Goal: Transaction & Acquisition: Obtain resource

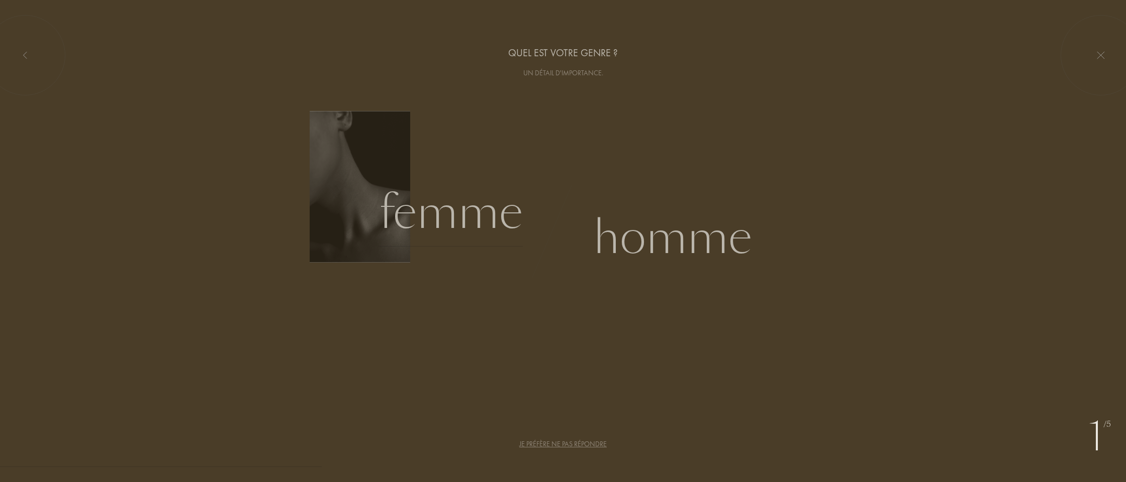
click at [422, 215] on div "Femme" at bounding box center [451, 213] width 144 height 68
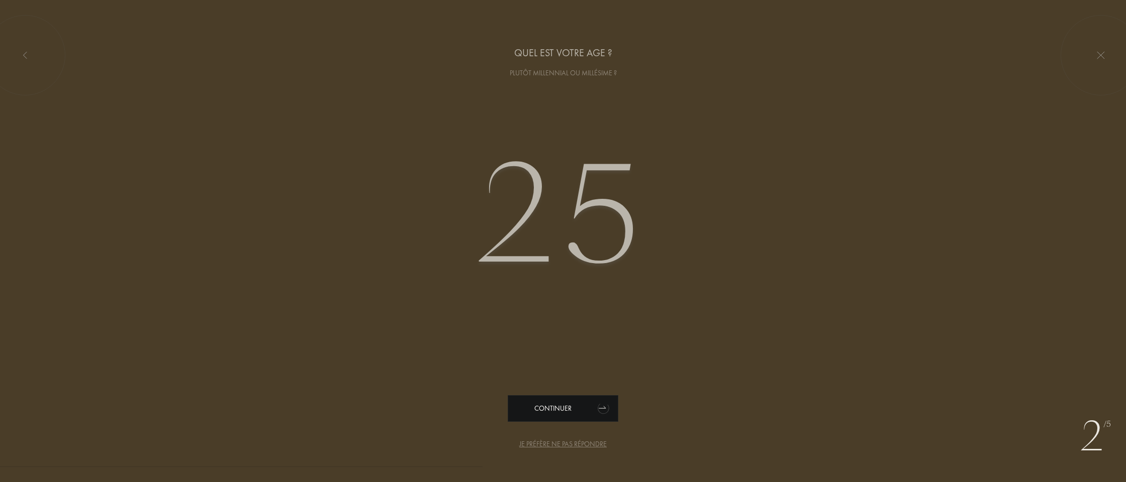
type input "25"
click at [542, 405] on div "Continuer" at bounding box center [563, 408] width 111 height 27
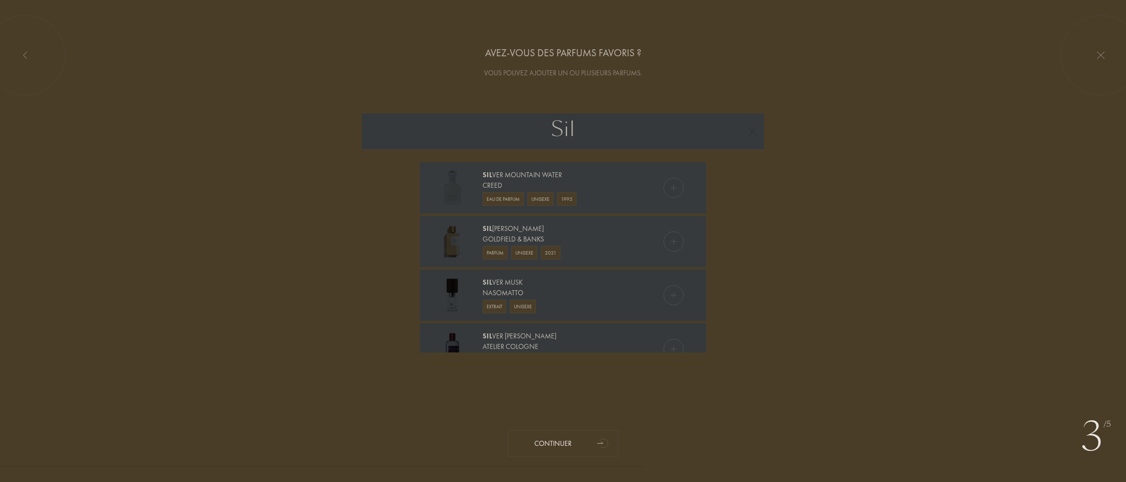
type input "Sil"
click at [526, 236] on div "Goldfield & Banks" at bounding box center [562, 239] width 160 height 11
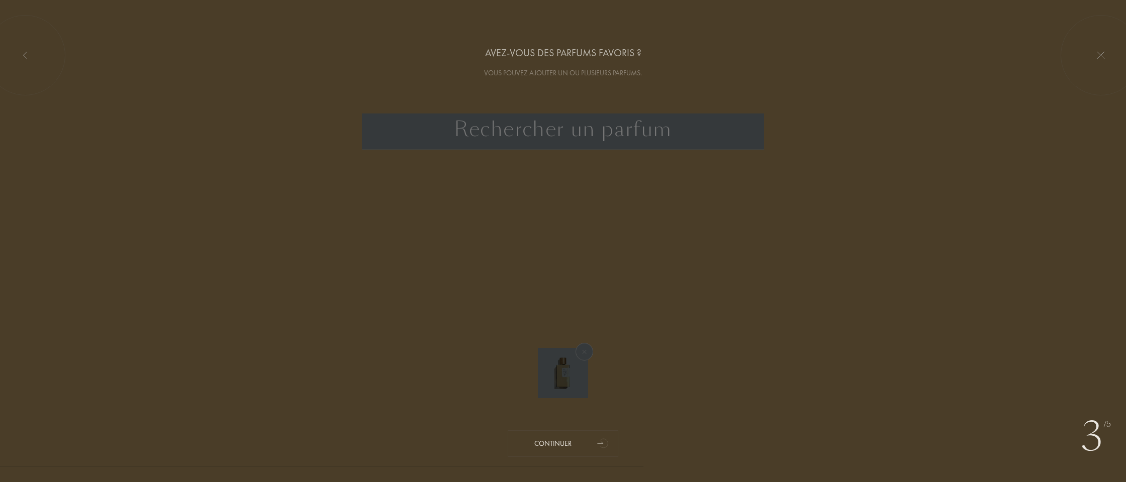
click at [566, 136] on input "text" at bounding box center [563, 132] width 402 height 36
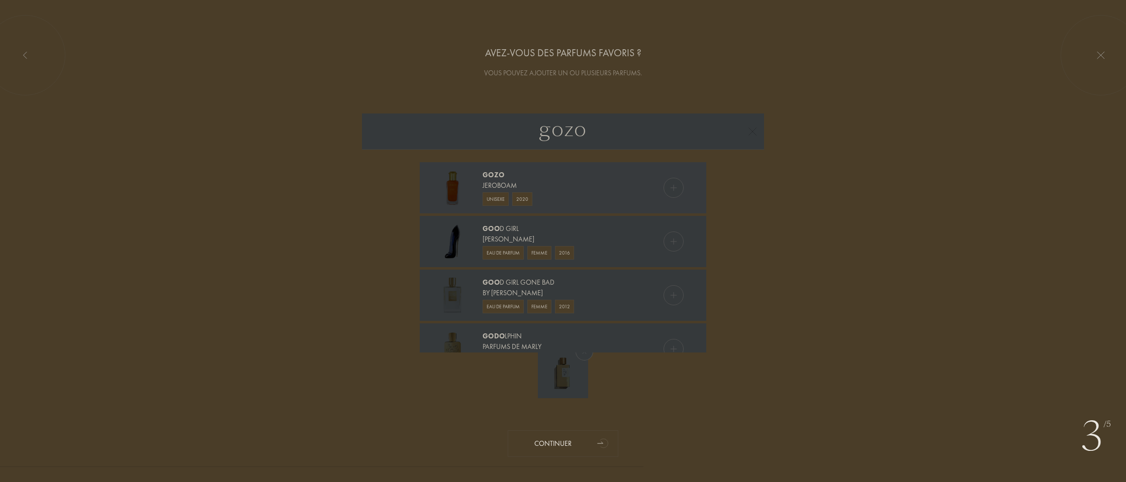
type input "gozo"
click at [602, 189] on div "Jeroboam" at bounding box center [562, 185] width 160 height 11
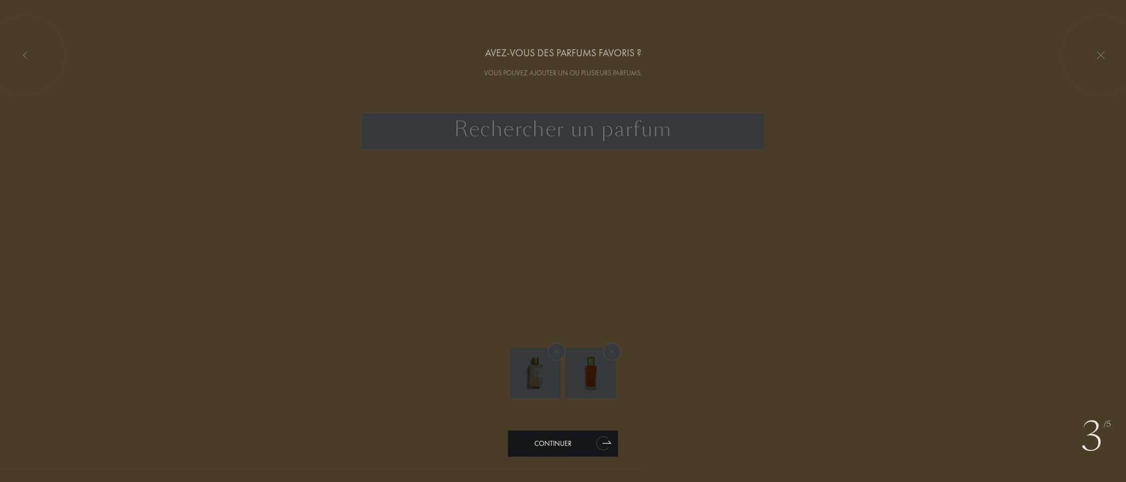
click at [553, 444] on div "Continuer" at bounding box center [563, 444] width 111 height 27
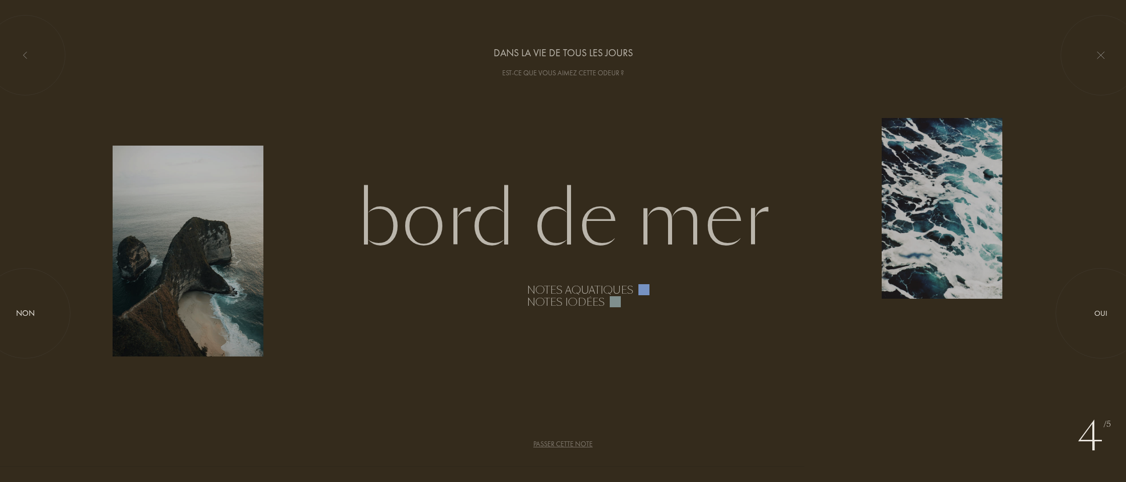
click at [586, 443] on div "Passer cette note" at bounding box center [562, 444] width 59 height 11
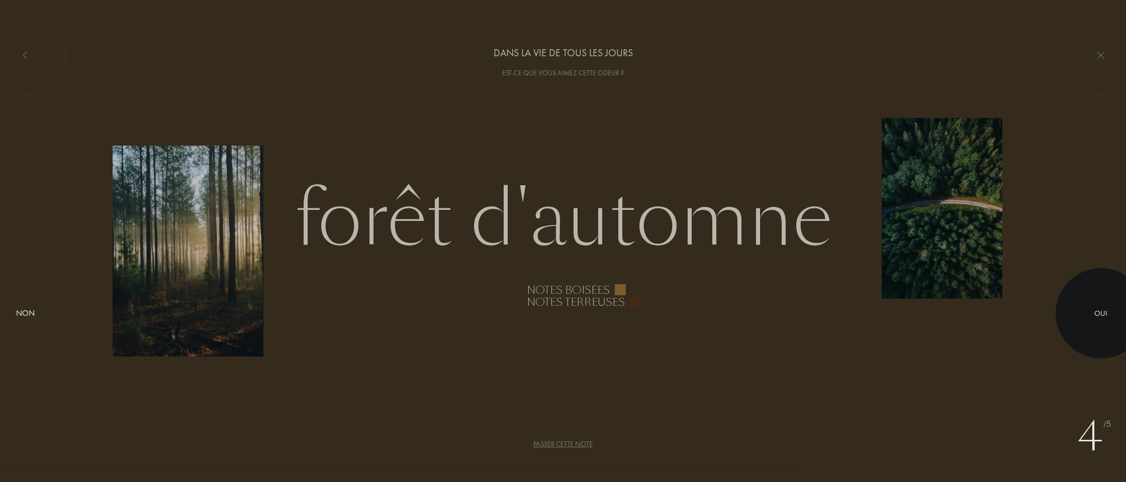
click at [1101, 318] on div "Oui" at bounding box center [1100, 314] width 13 height 12
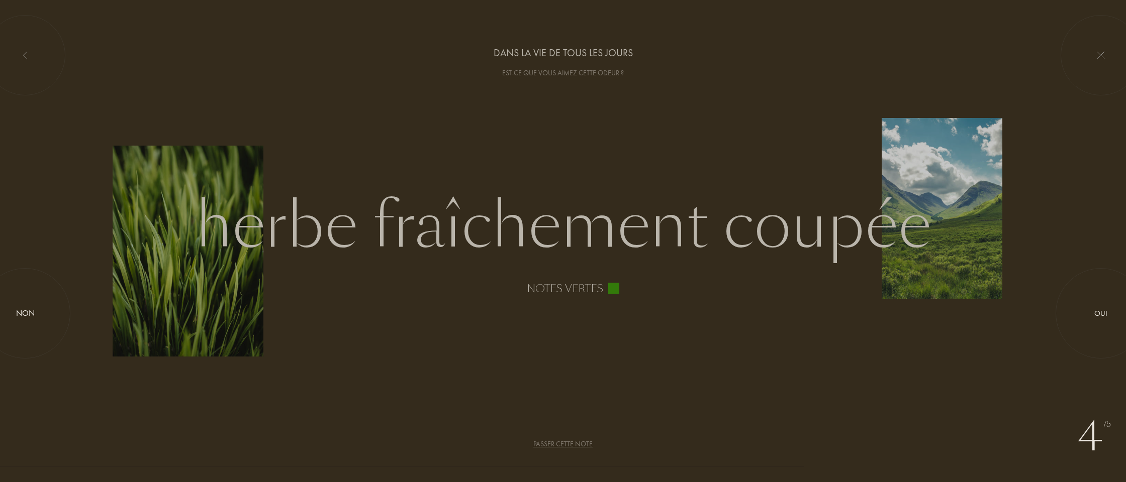
click at [583, 444] on div "Passer cette note" at bounding box center [562, 444] width 59 height 11
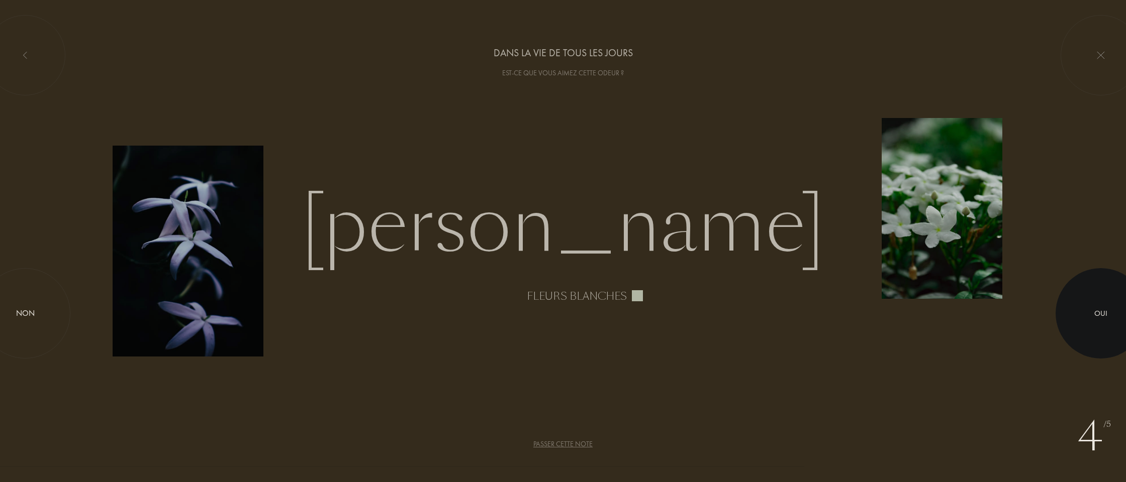
click at [1111, 312] on div at bounding box center [1100, 313] width 90 height 90
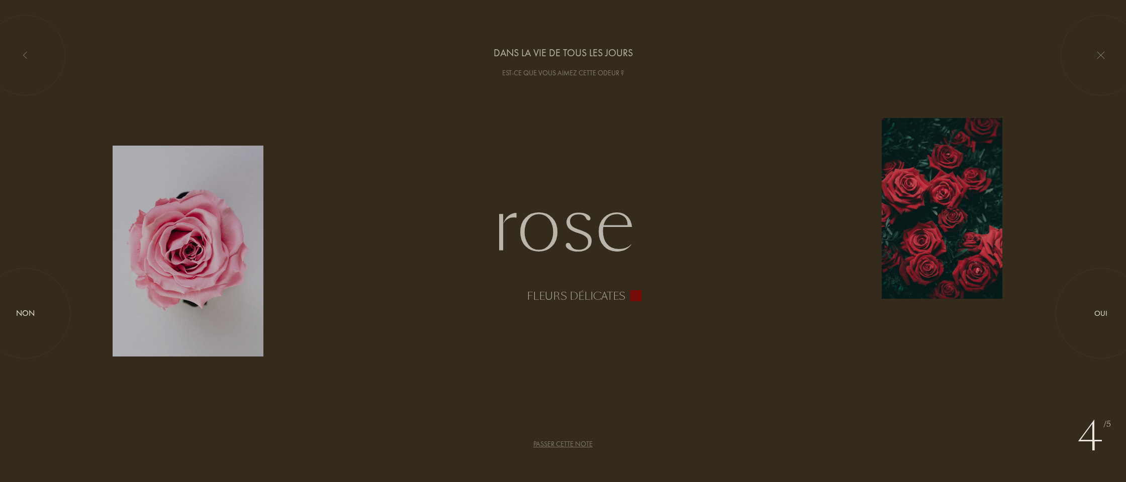
drag, startPoint x: 1081, startPoint y: 321, endPoint x: 1055, endPoint y: 323, distance: 26.7
click at [1100, 314] on div at bounding box center [1100, 314] width 0 height 0
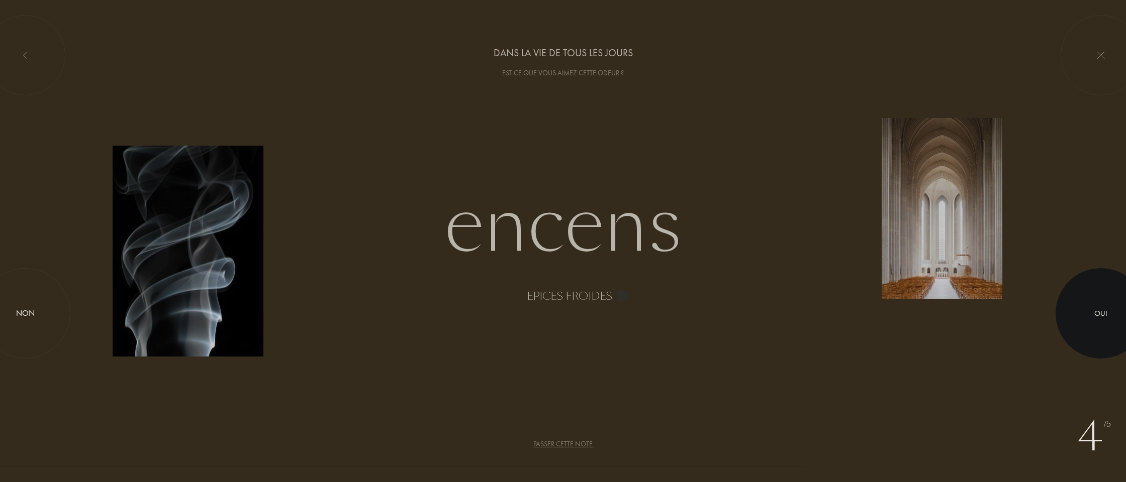
click at [1093, 318] on div at bounding box center [1100, 313] width 90 height 90
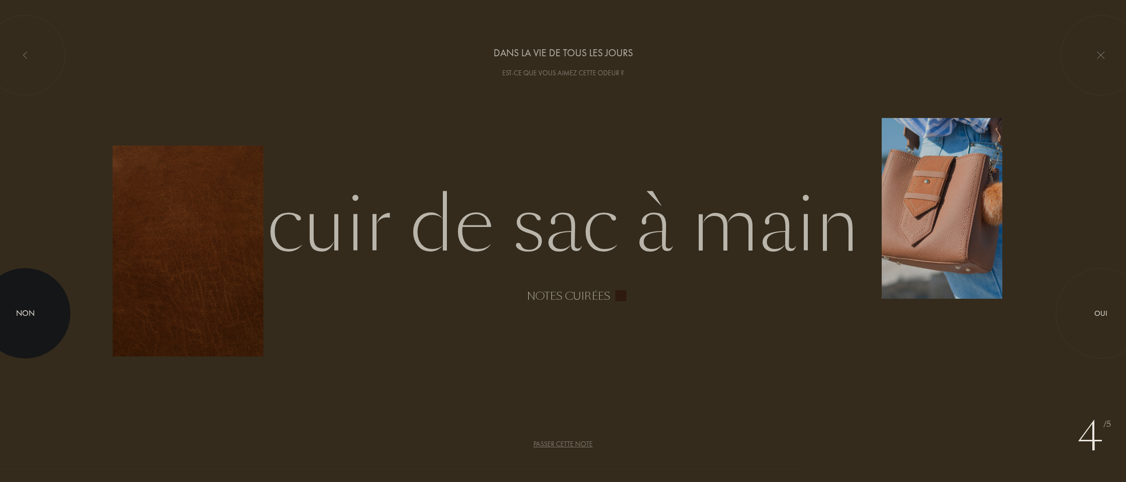
click at [40, 325] on div at bounding box center [25, 313] width 90 height 90
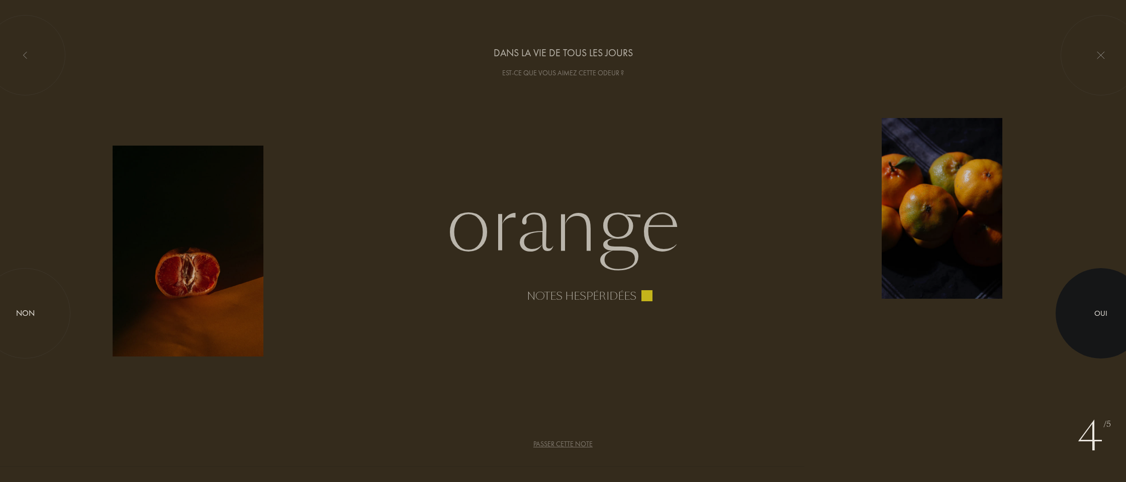
click at [1105, 312] on div "Oui" at bounding box center [1100, 314] width 13 height 12
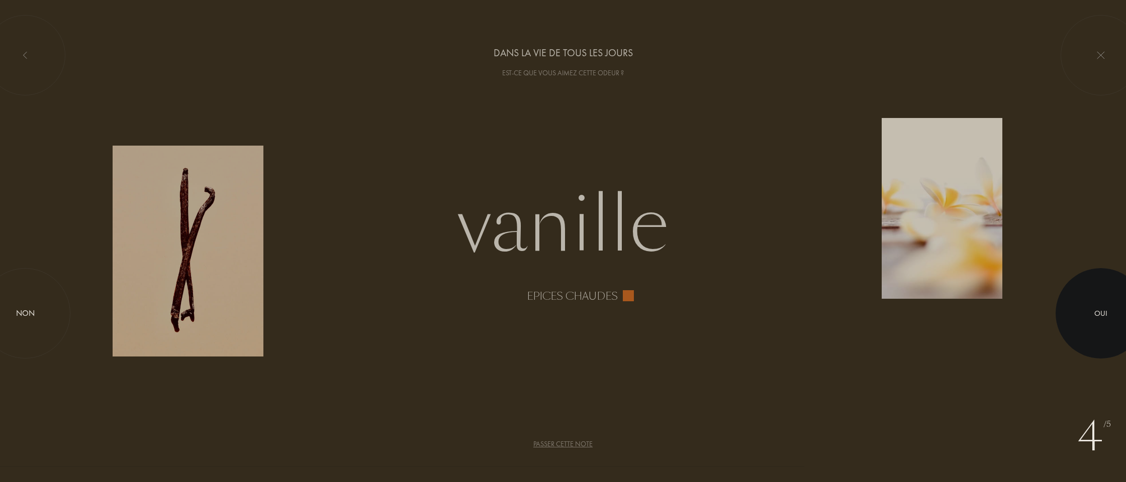
click at [1098, 323] on div at bounding box center [1100, 313] width 90 height 90
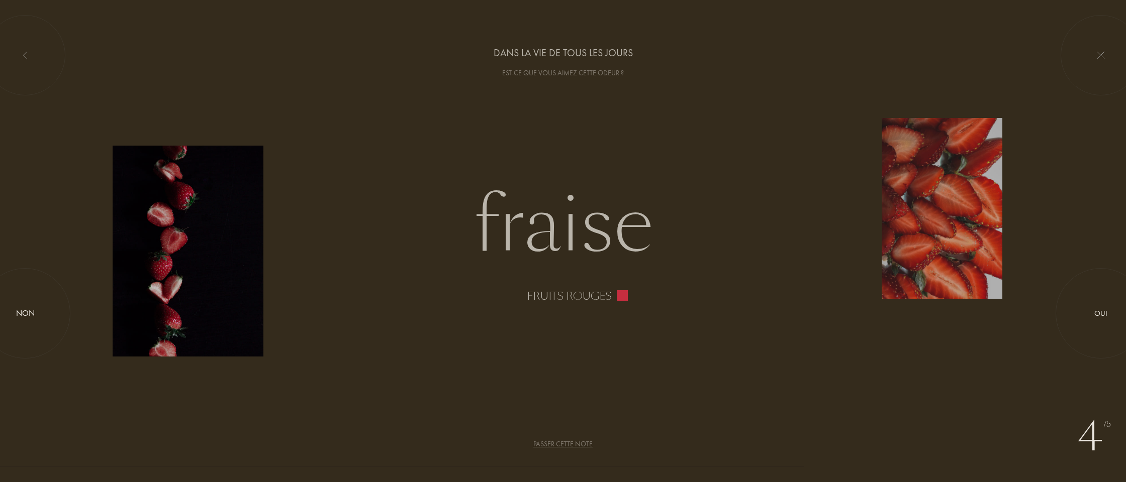
click at [555, 448] on div "Passer cette note" at bounding box center [562, 444] width 59 height 11
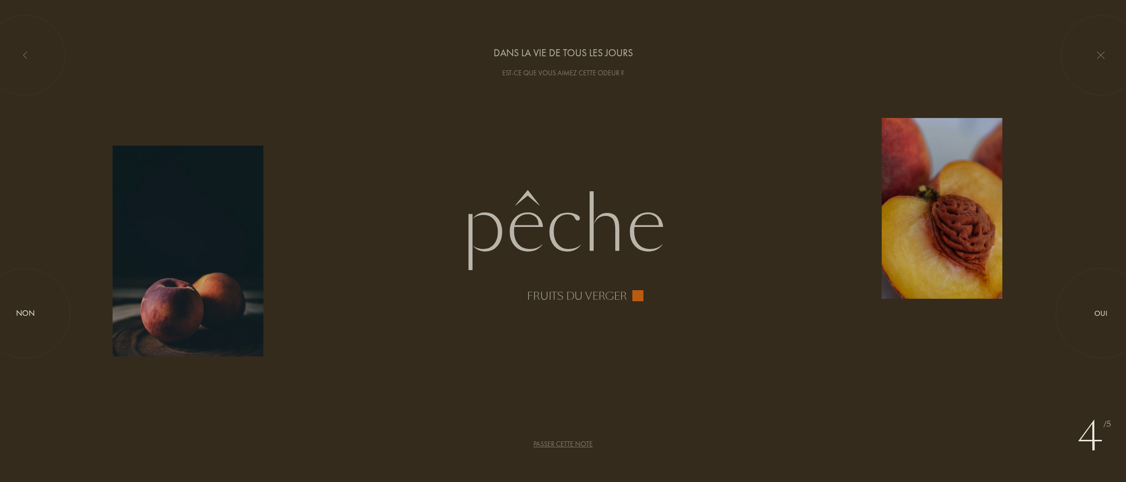
click at [583, 447] on div "Passer cette note" at bounding box center [562, 444] width 59 height 11
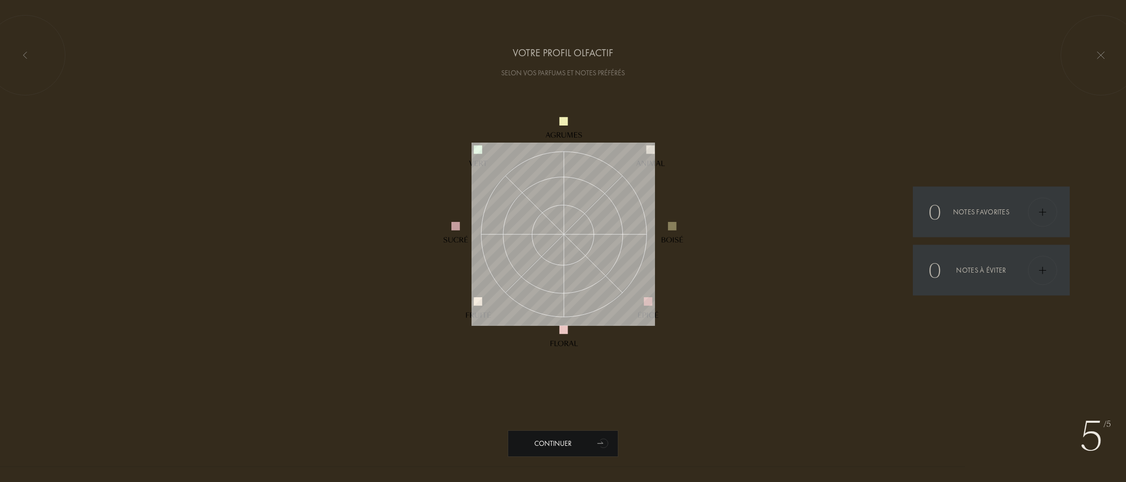
scroll to position [183, 183]
click at [587, 442] on div "Continuer" at bounding box center [563, 444] width 111 height 27
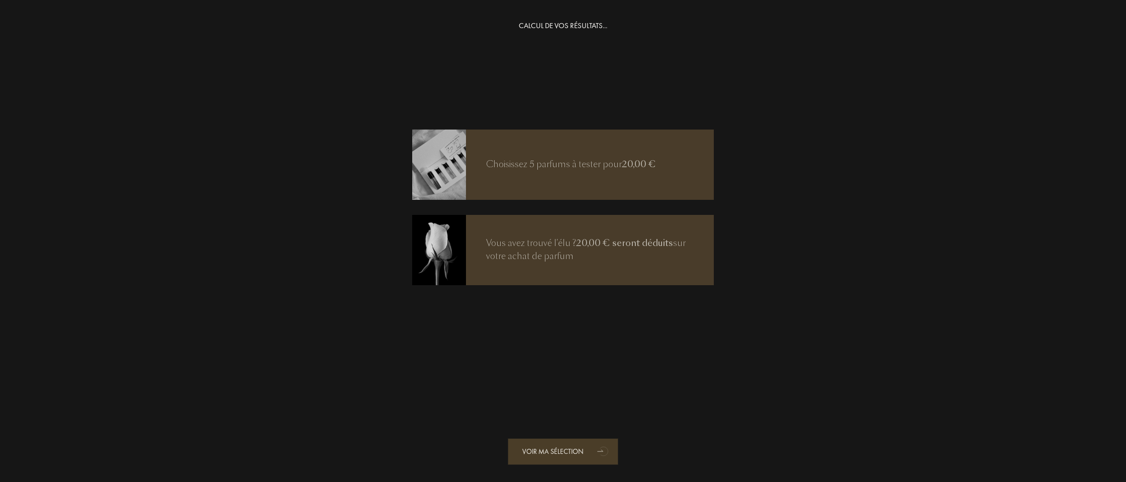
scroll to position [20, 0]
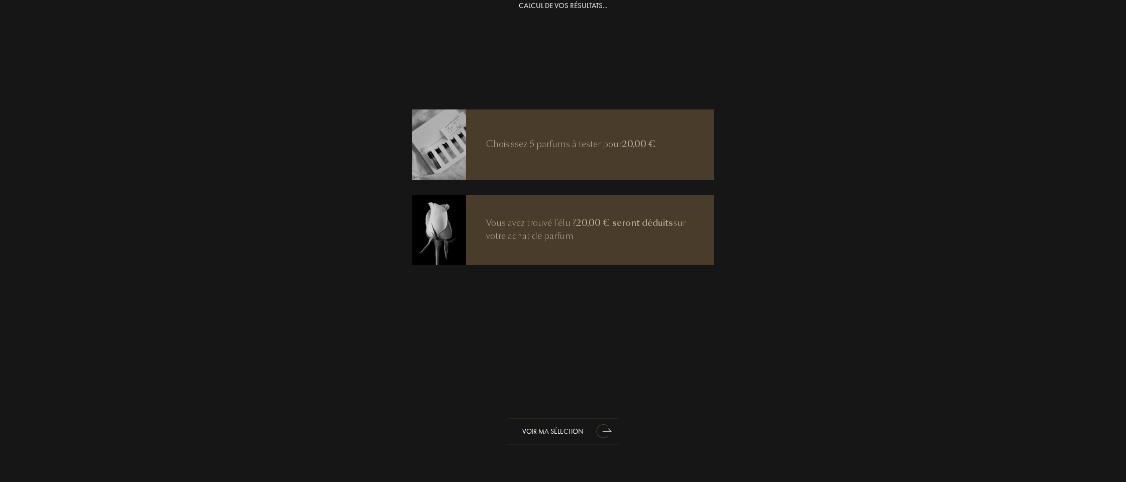
click at [572, 431] on div "Voir ma sélection" at bounding box center [563, 432] width 111 height 27
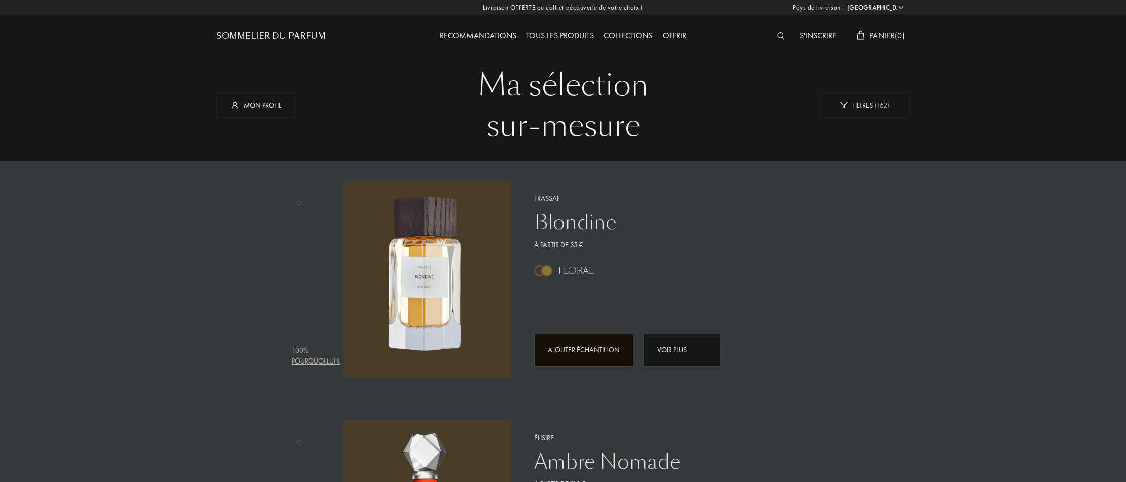
select select "FR"
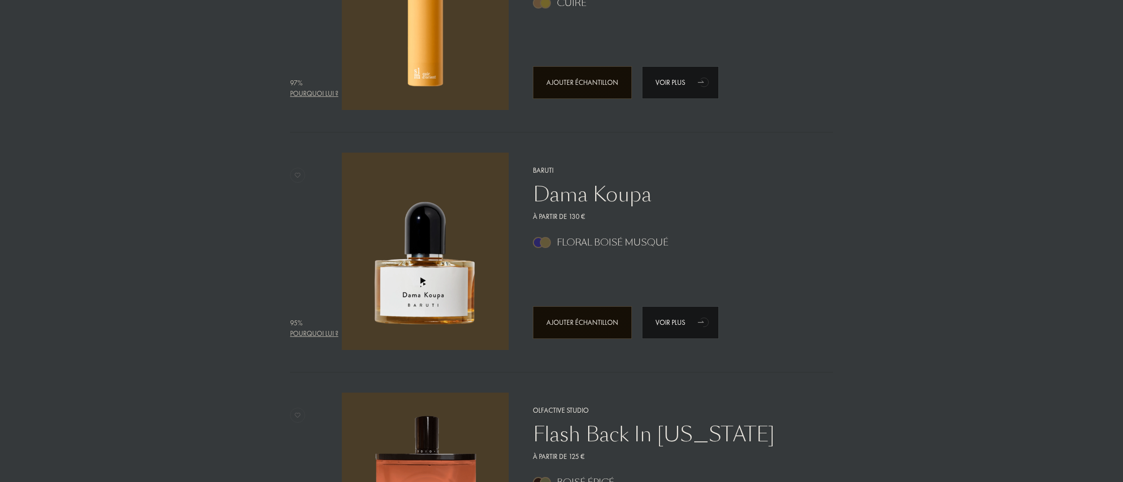
scroll to position [750, 0]
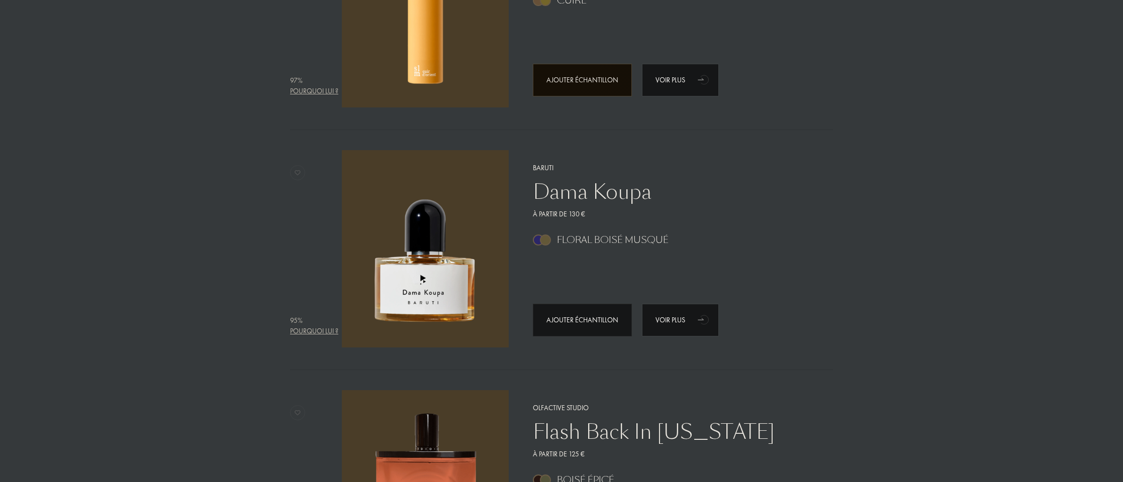
click at [555, 319] on div "Ajouter échantillon" at bounding box center [582, 320] width 99 height 33
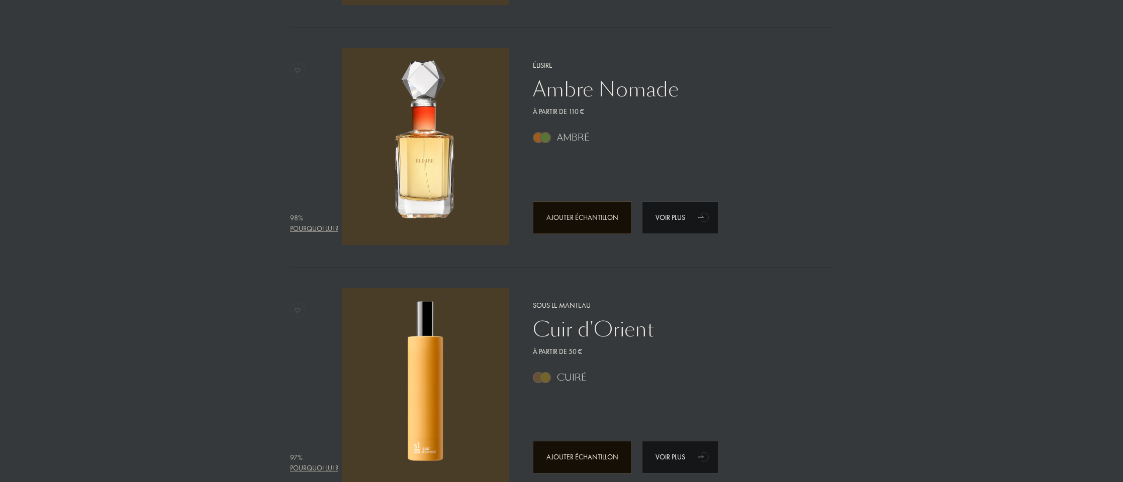
scroll to position [0, 0]
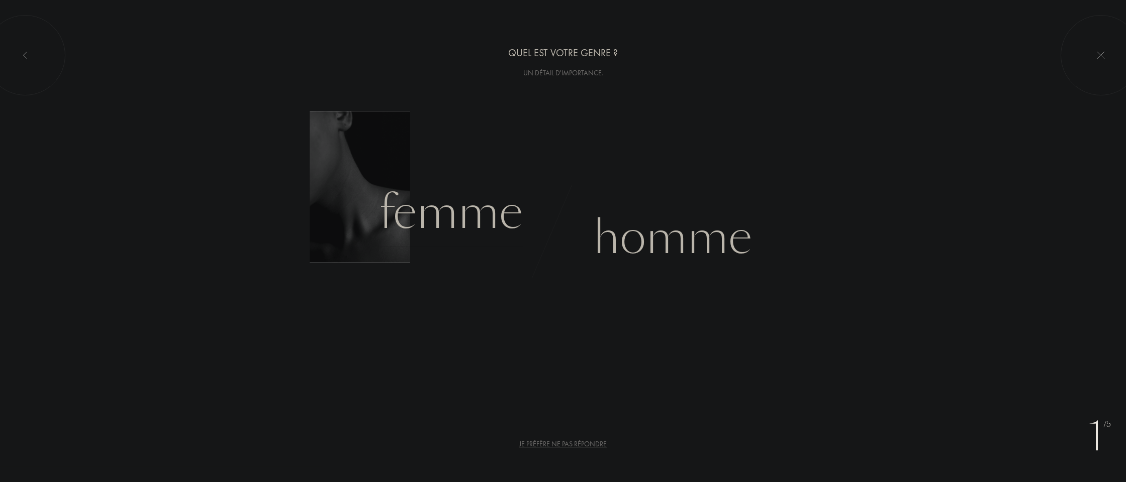
click at [429, 225] on div "Femme" at bounding box center [451, 213] width 144 height 68
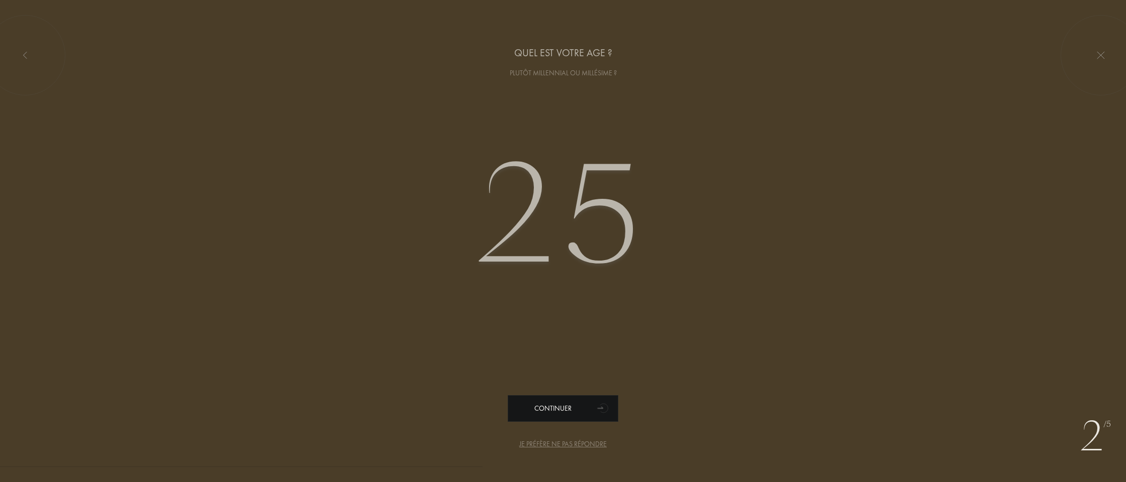
type input "25"
click at [555, 411] on div "Continuer" at bounding box center [563, 408] width 111 height 27
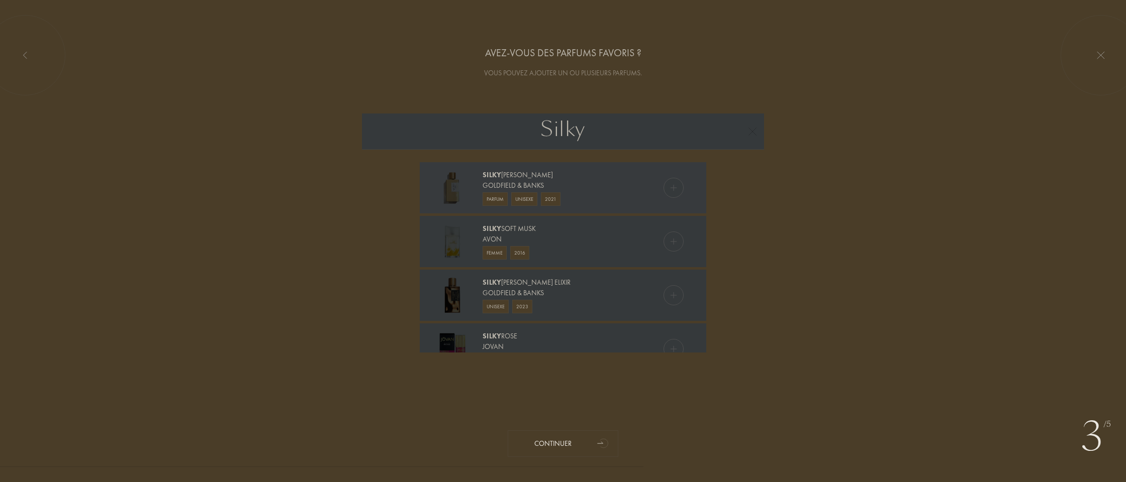
type input "Silky"
click at [528, 185] on div "Goldfield & Banks" at bounding box center [562, 185] width 160 height 11
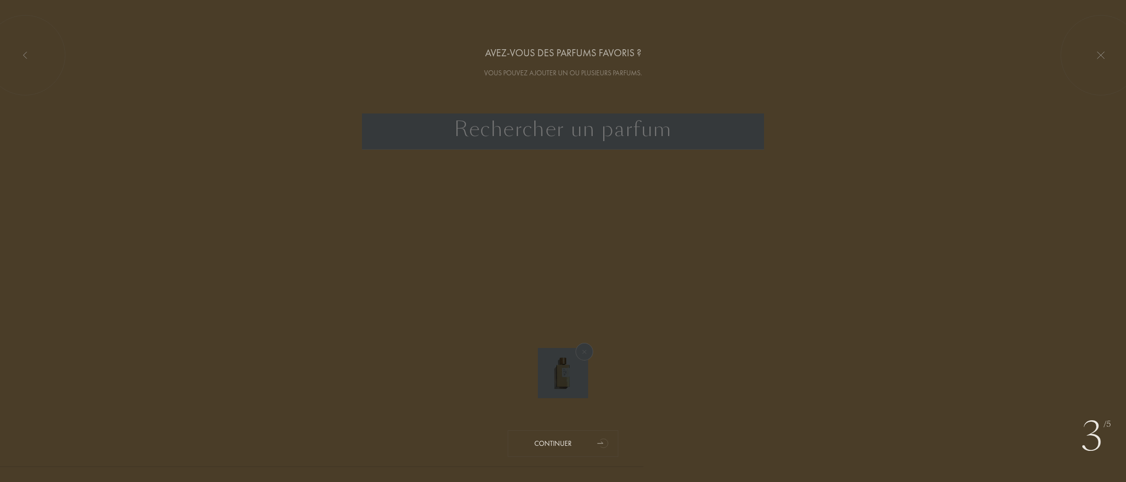
click at [456, 134] on input "text" at bounding box center [563, 132] width 402 height 36
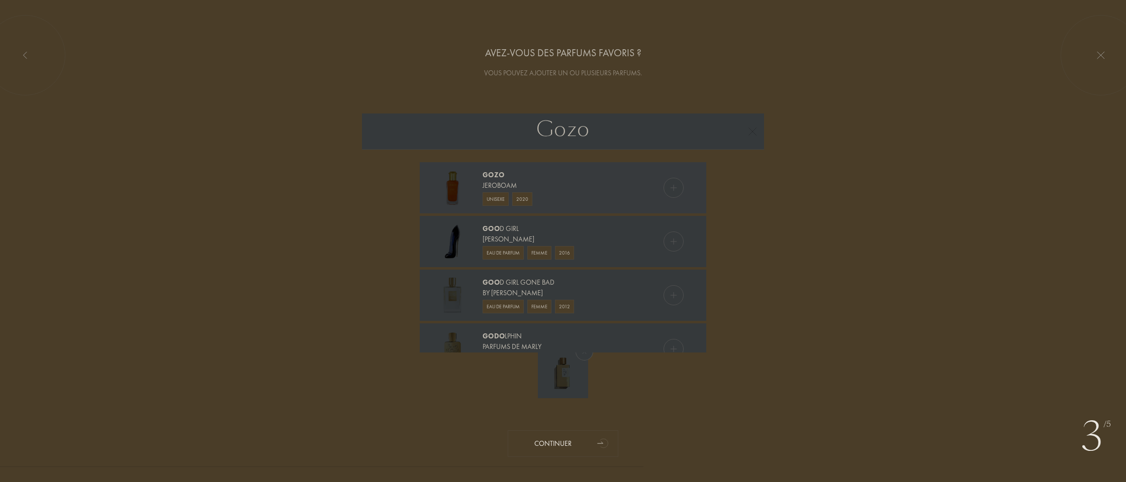
type input "Gozo"
click at [627, 182] on div "Jeroboam" at bounding box center [562, 185] width 160 height 11
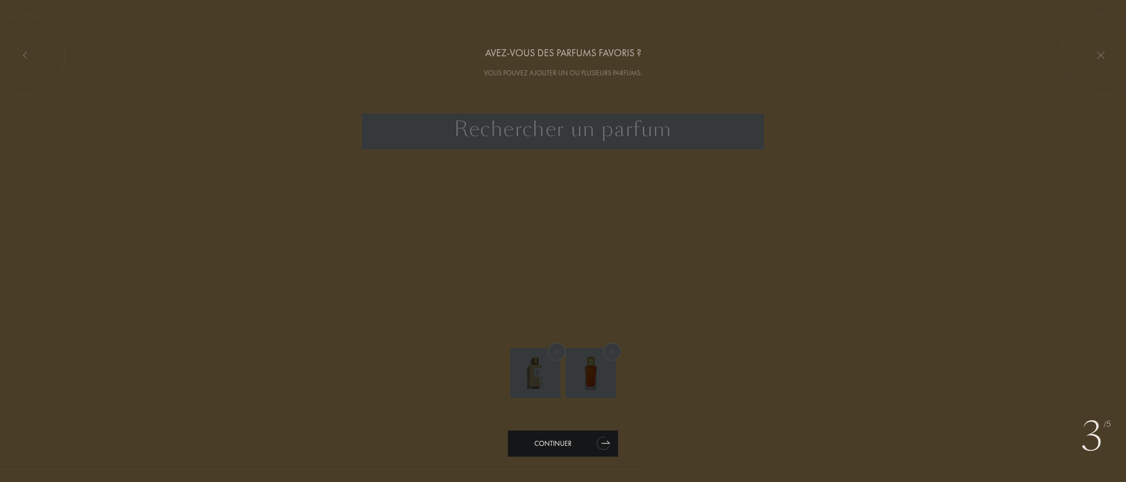
click at [605, 442] on icon "animation" at bounding box center [602, 444] width 15 height 16
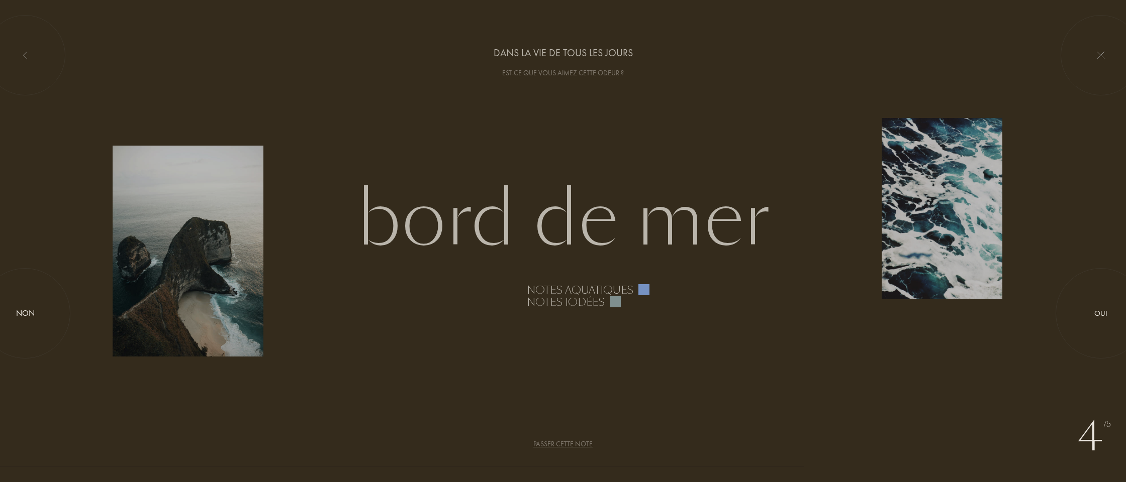
click at [581, 445] on div "Passer cette note" at bounding box center [562, 444] width 59 height 11
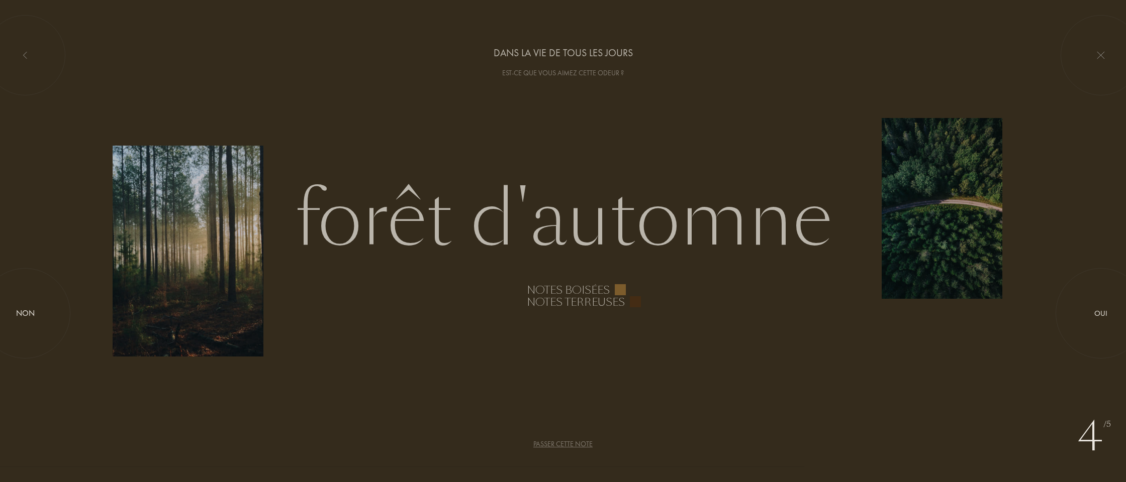
click at [577, 442] on div "Passer cette note" at bounding box center [562, 444] width 59 height 11
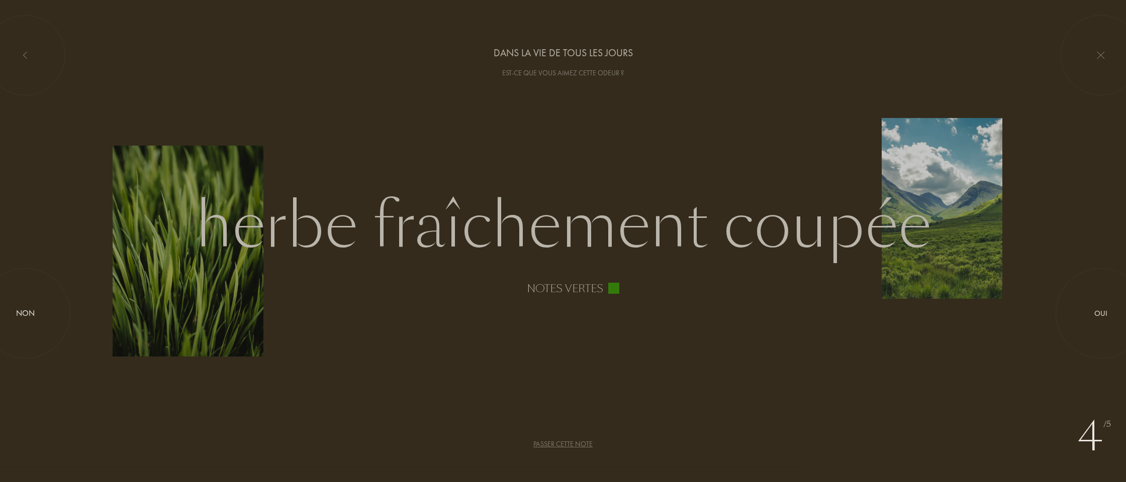
click at [577, 442] on div "Passer cette note" at bounding box center [562, 444] width 59 height 11
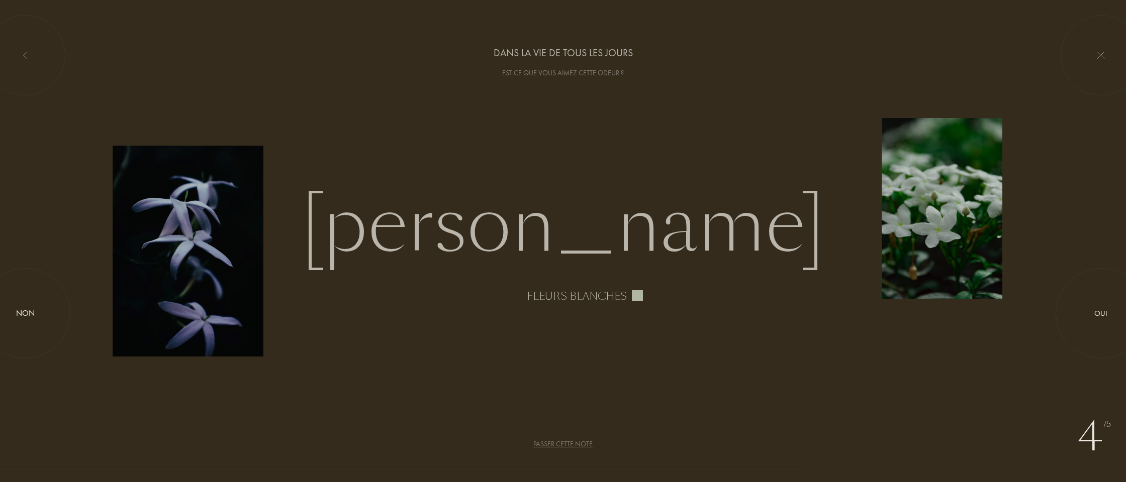
click at [577, 442] on div "Passer cette note" at bounding box center [562, 444] width 59 height 11
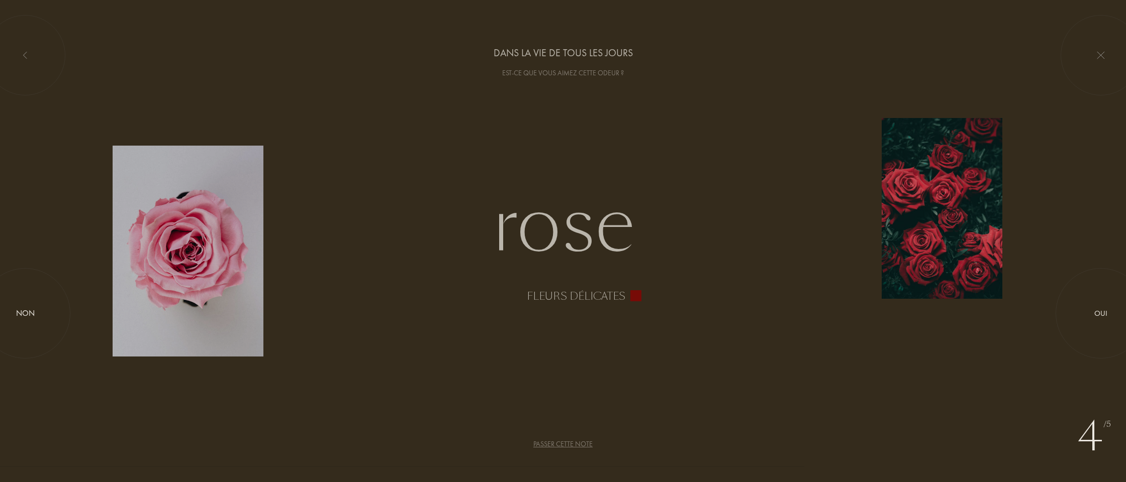
click at [577, 442] on div "Passer cette note" at bounding box center [562, 444] width 59 height 11
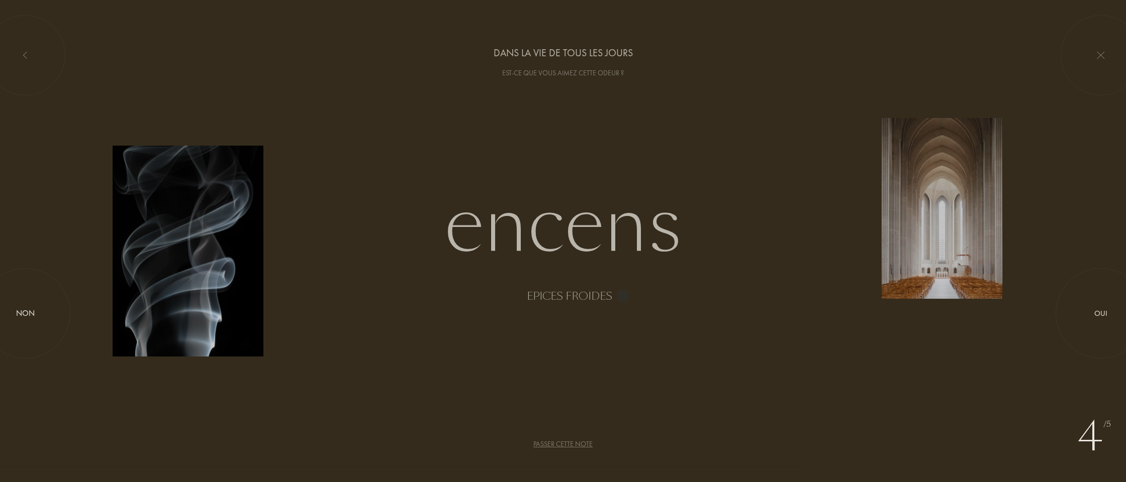
click at [577, 442] on div "Passer cette note" at bounding box center [562, 444] width 59 height 11
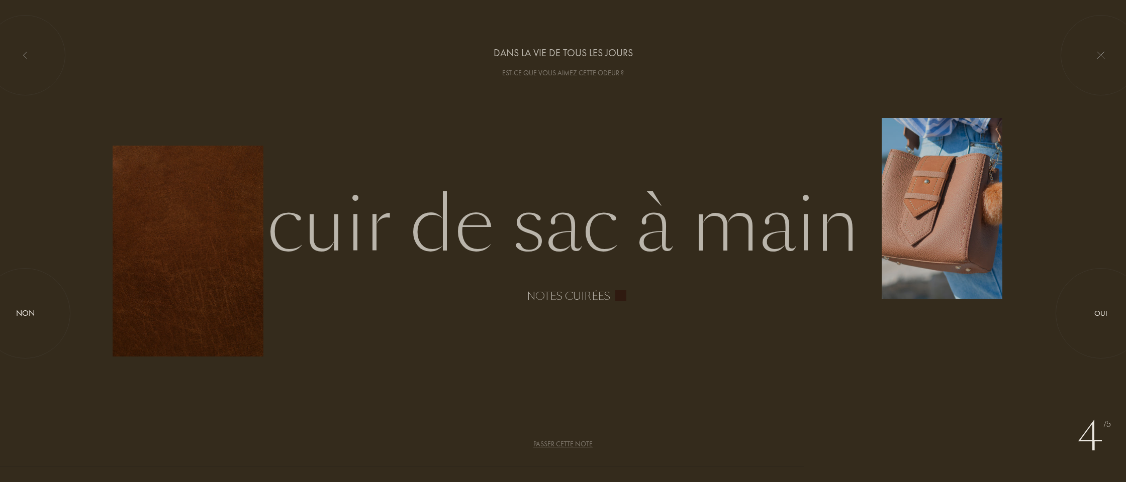
click at [577, 442] on div "Passer cette note" at bounding box center [562, 444] width 59 height 11
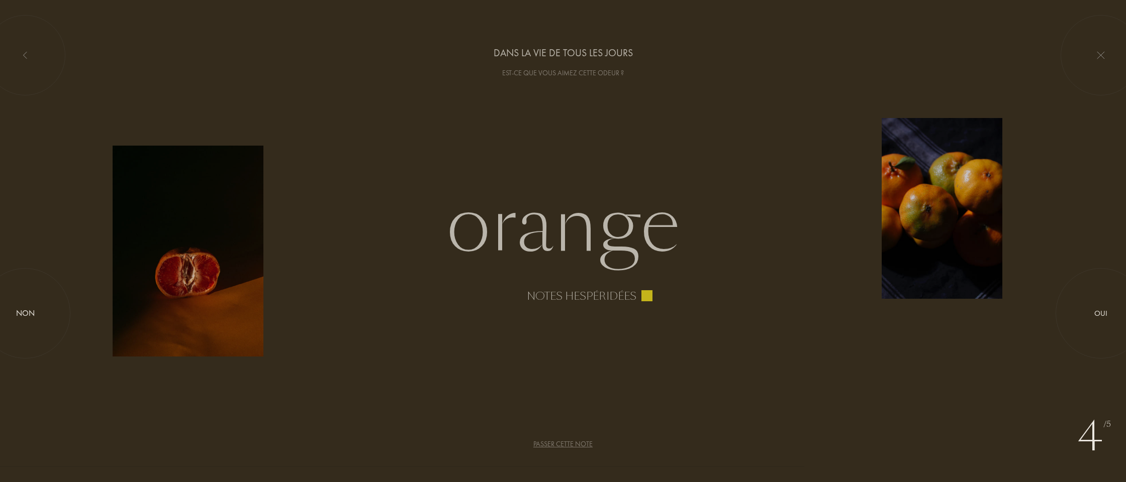
click at [577, 442] on div "Passer cette note" at bounding box center [562, 444] width 59 height 11
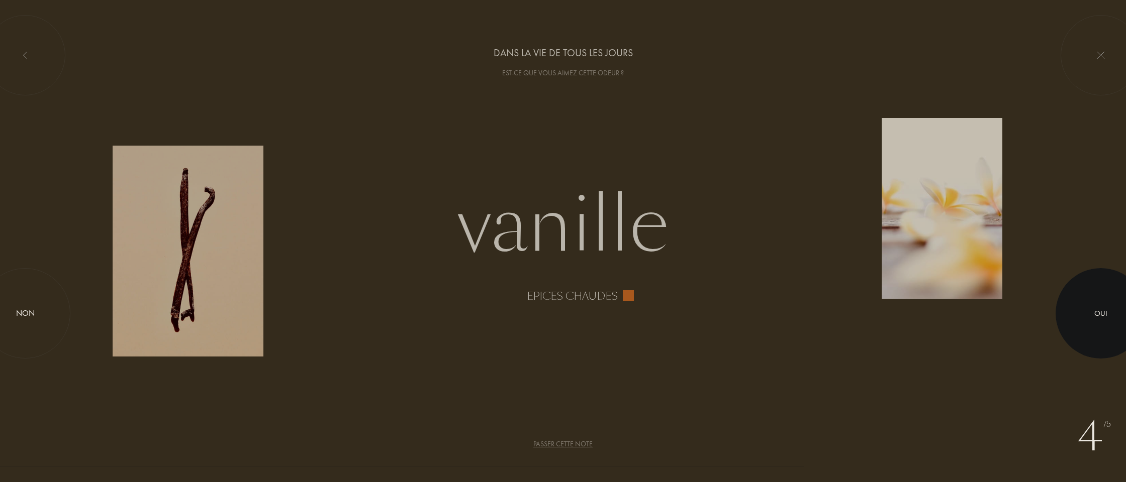
click at [1088, 306] on div at bounding box center [1100, 313] width 90 height 90
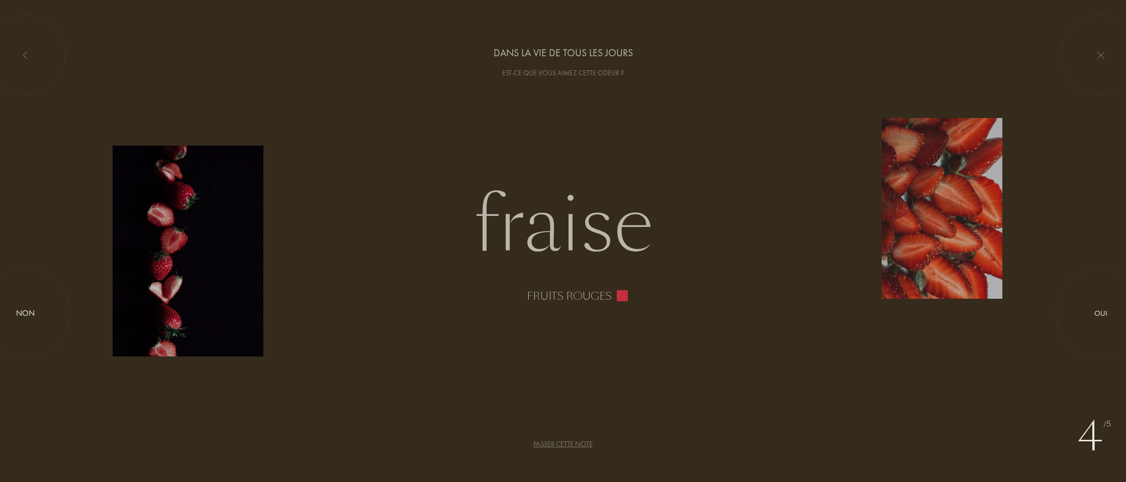
click at [565, 441] on div "Passer cette note" at bounding box center [562, 444] width 59 height 11
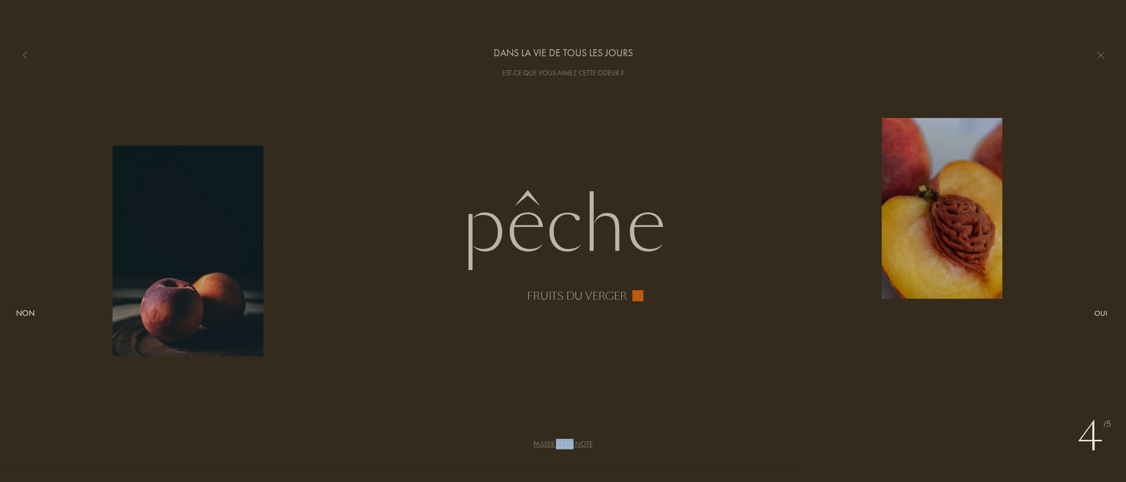
click at [565, 441] on div "Passer cette note" at bounding box center [562, 444] width 59 height 11
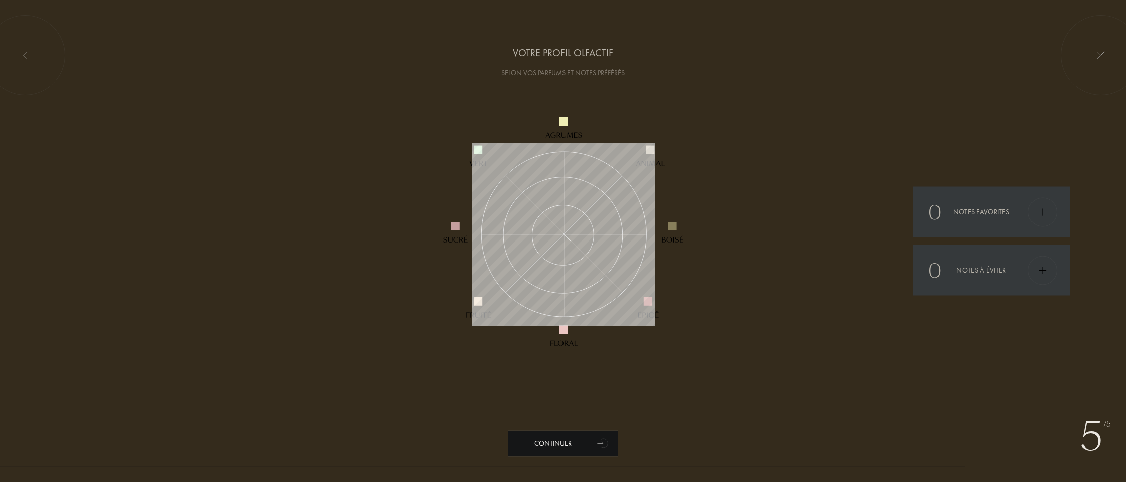
scroll to position [183, 183]
click at [572, 442] on div "Continuer" at bounding box center [563, 444] width 111 height 27
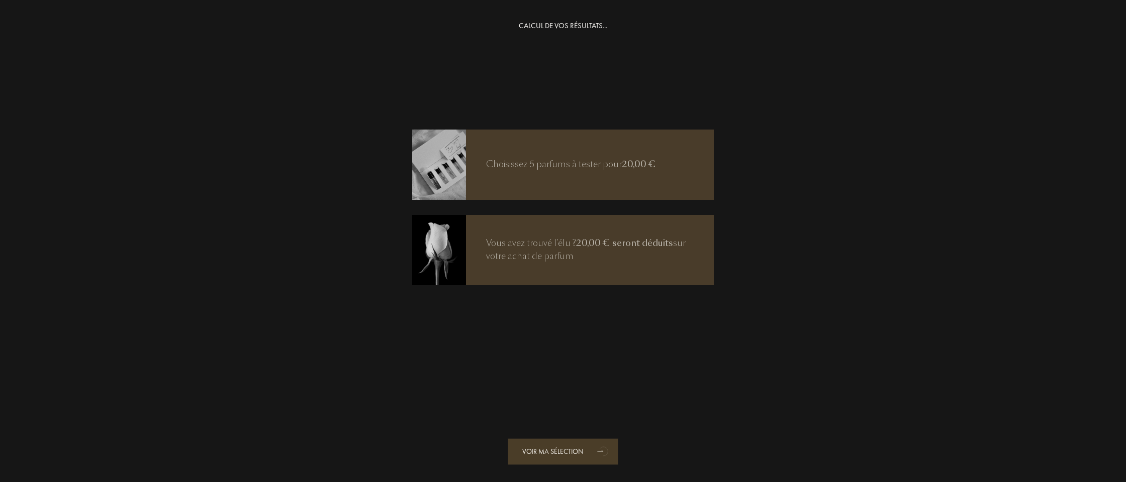
scroll to position [20, 0]
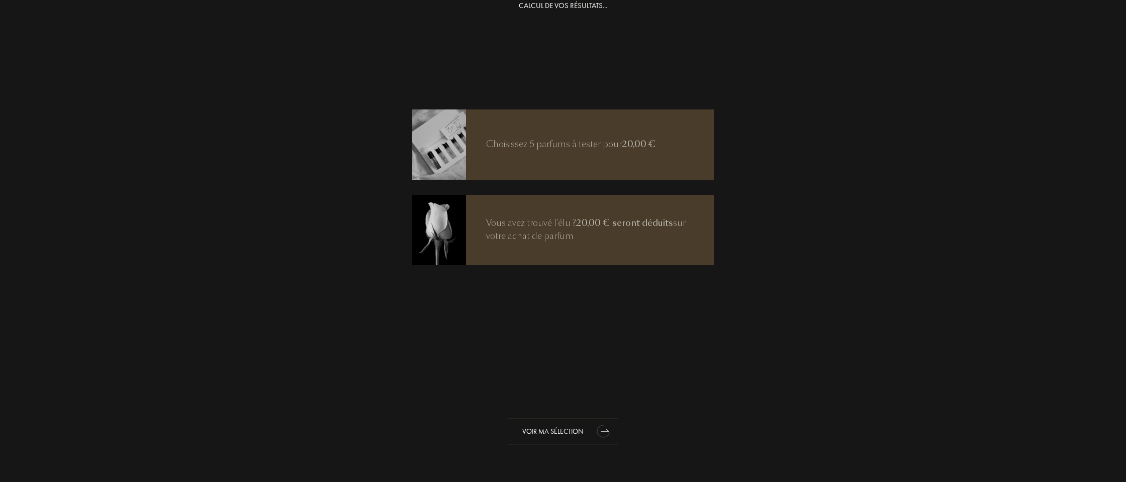
click at [544, 435] on div "Voir ma sélection" at bounding box center [563, 432] width 111 height 27
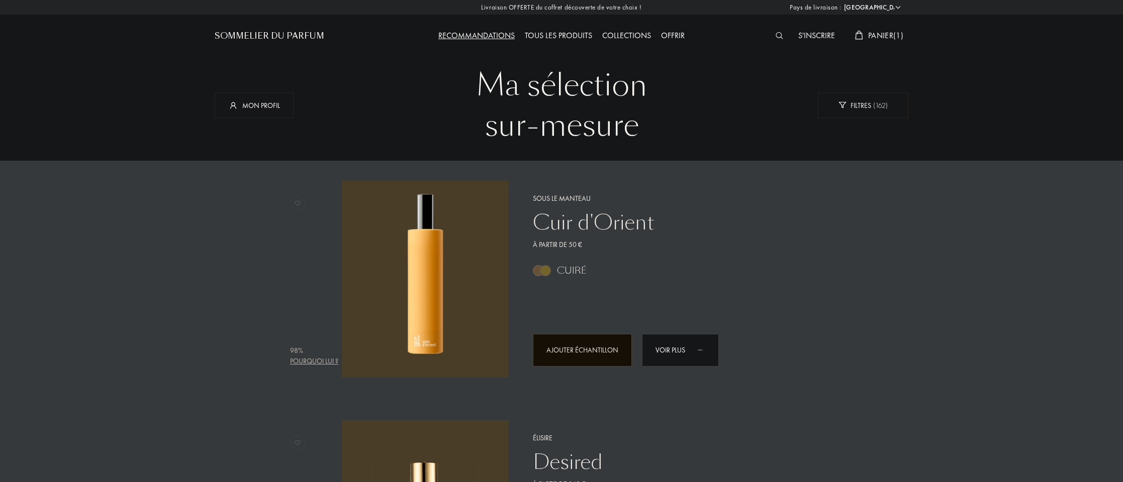
select select "FR"
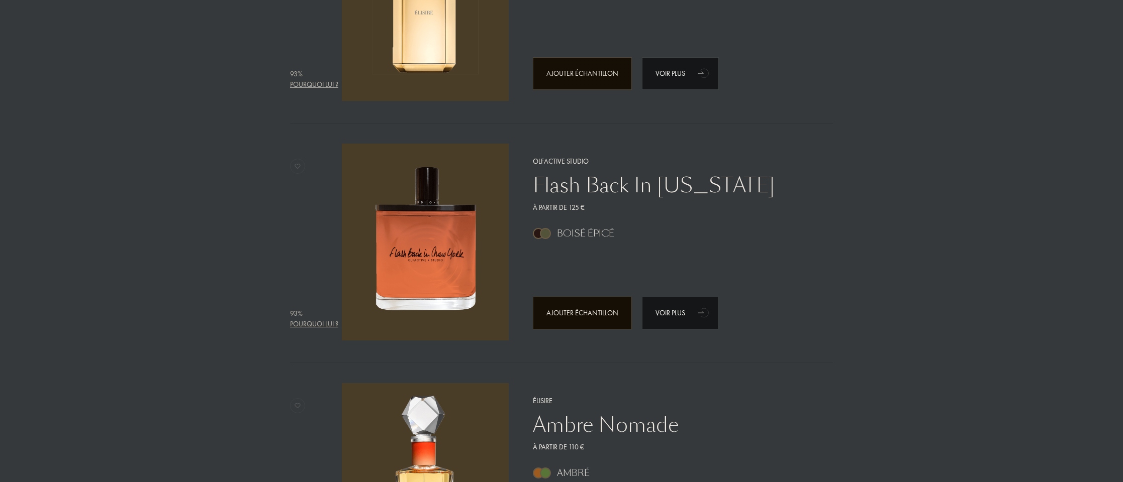
scroll to position [525, 0]
